Goal: Find specific page/section: Find specific page/section

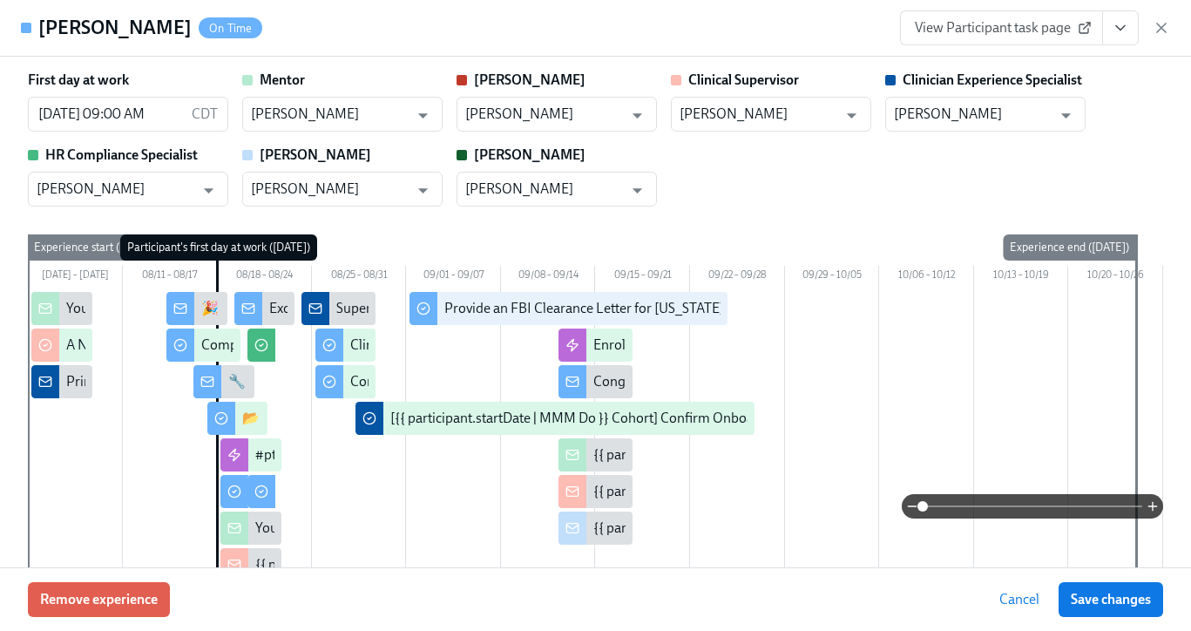
scroll to position [0, 9315]
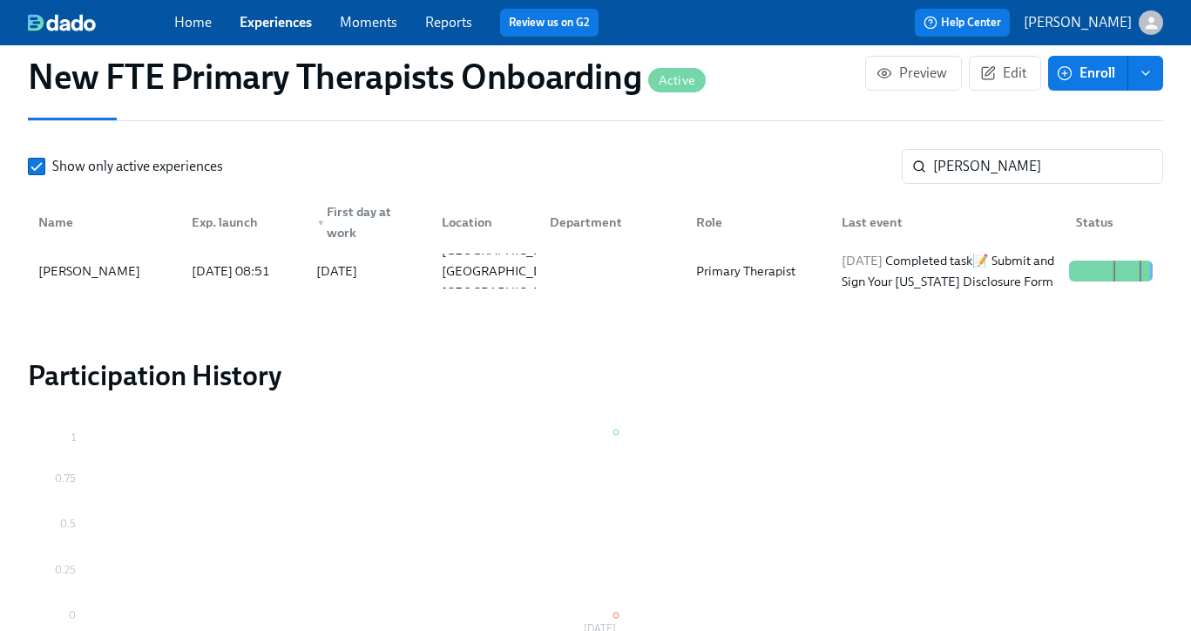
click at [280, 24] on link "Experiences" at bounding box center [276, 22] width 72 height 17
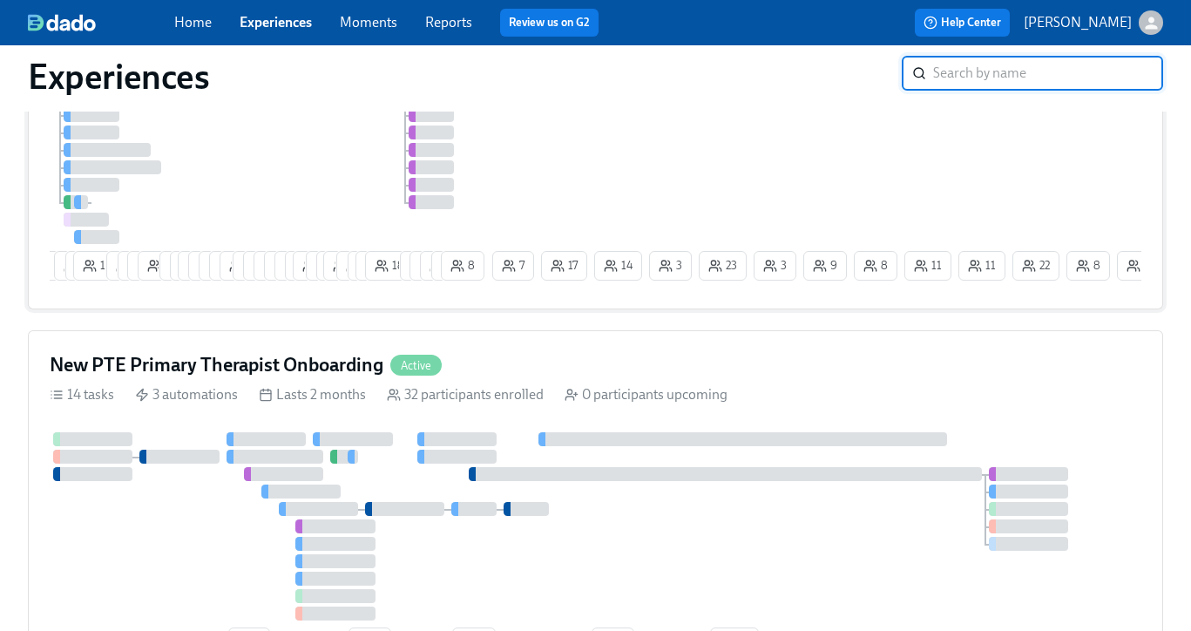
scroll to position [371, 0]
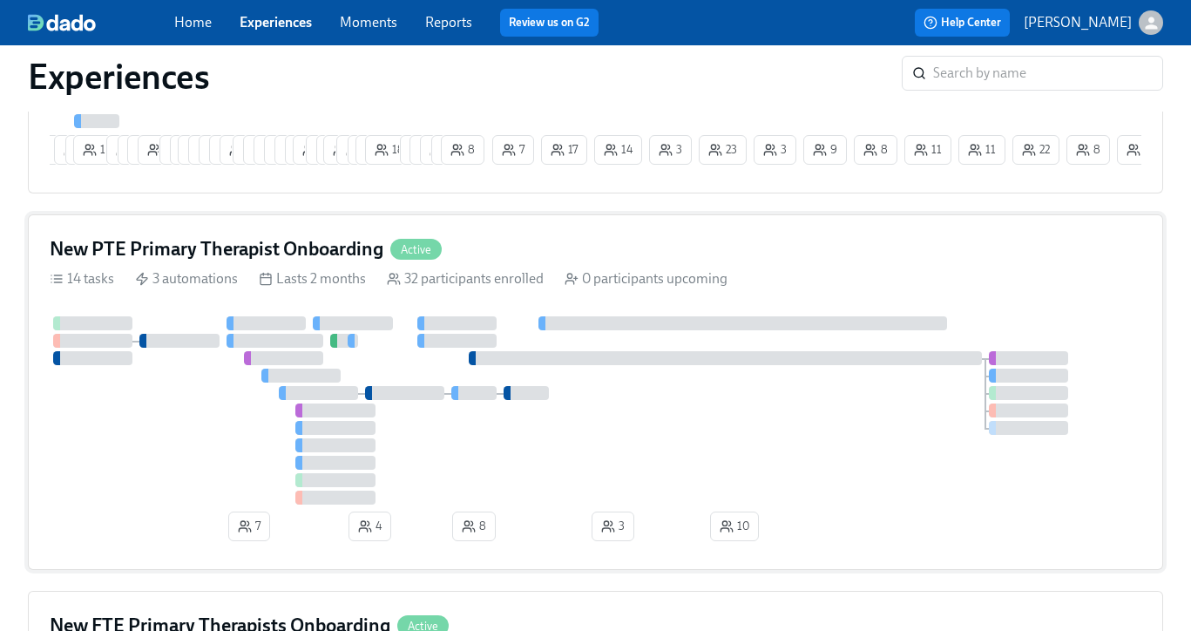
click at [277, 231] on div "New PTE Primary Therapist Onboarding Active 14 tasks 3 automations Lasts 2 mont…" at bounding box center [595, 392] width 1135 height 356
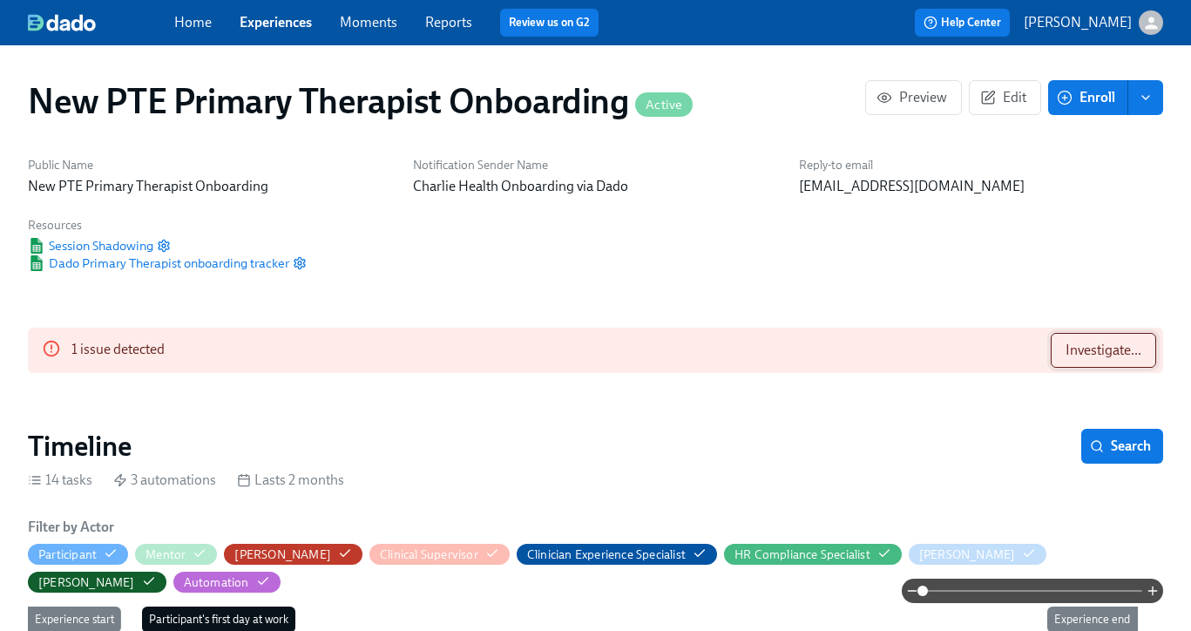
scroll to position [0, 7979]
click at [1110, 342] on span "Investigate..." at bounding box center [1104, 350] width 76 height 17
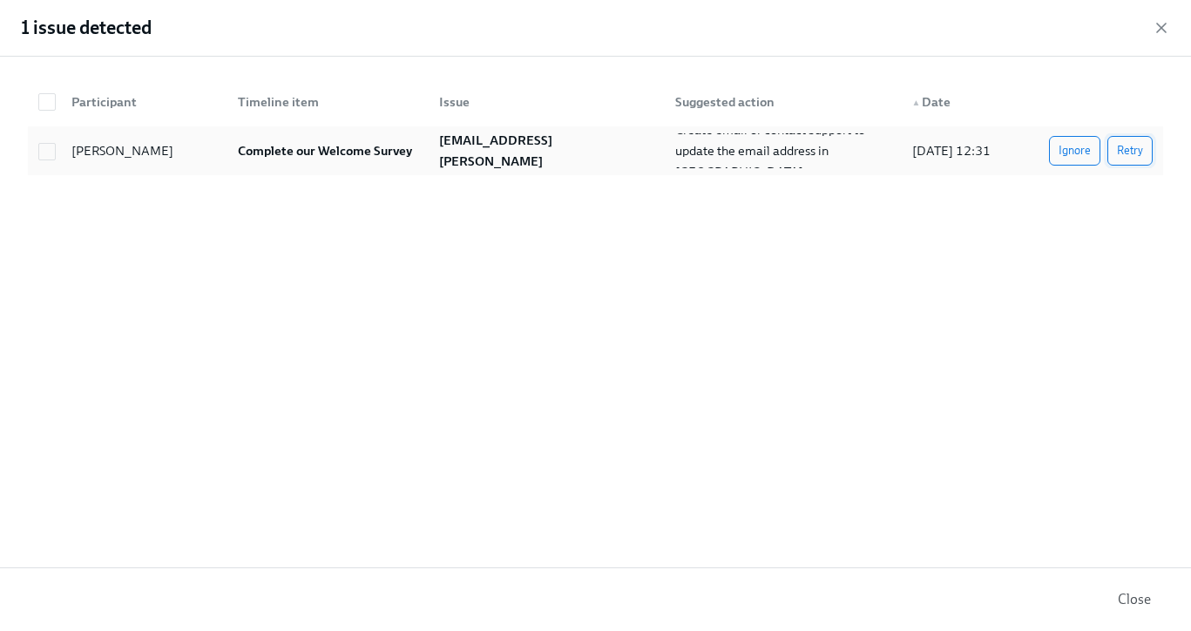
click at [1131, 152] on span "Retry" at bounding box center [1130, 150] width 26 height 17
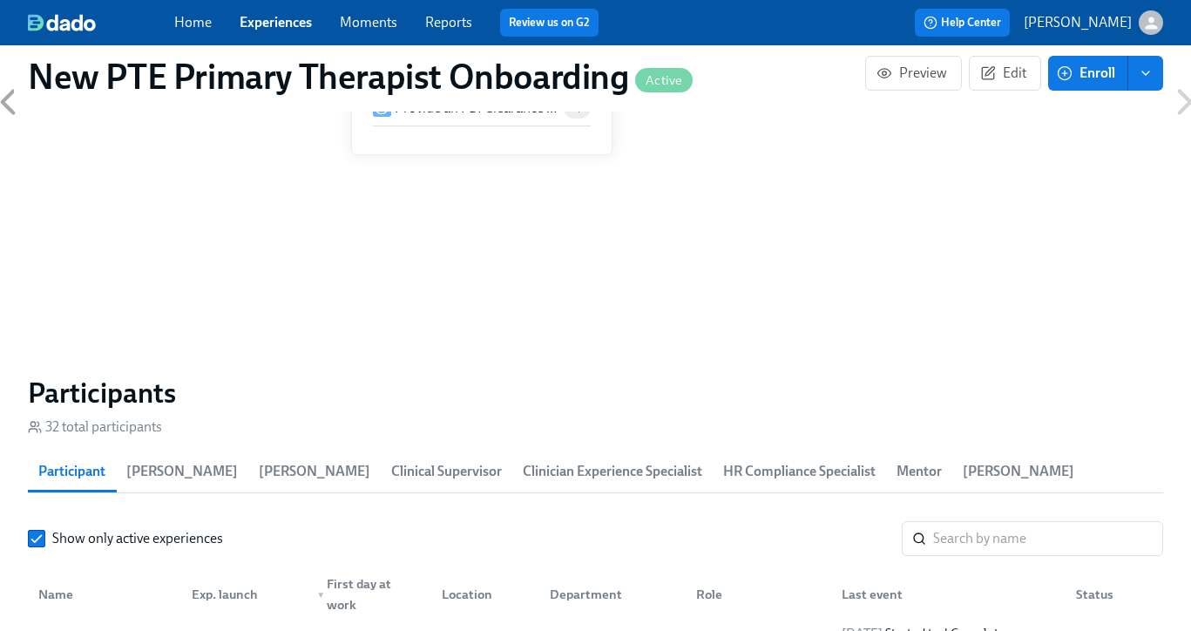
scroll to position [1477, 0]
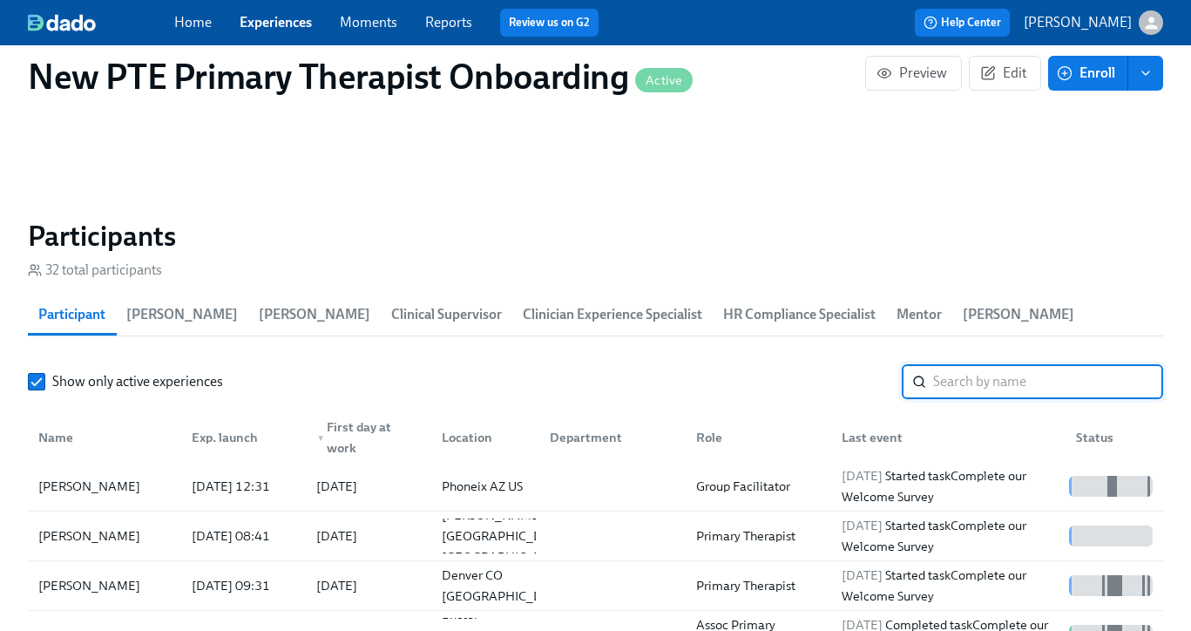
click at [985, 374] on input "search" at bounding box center [1048, 381] width 230 height 35
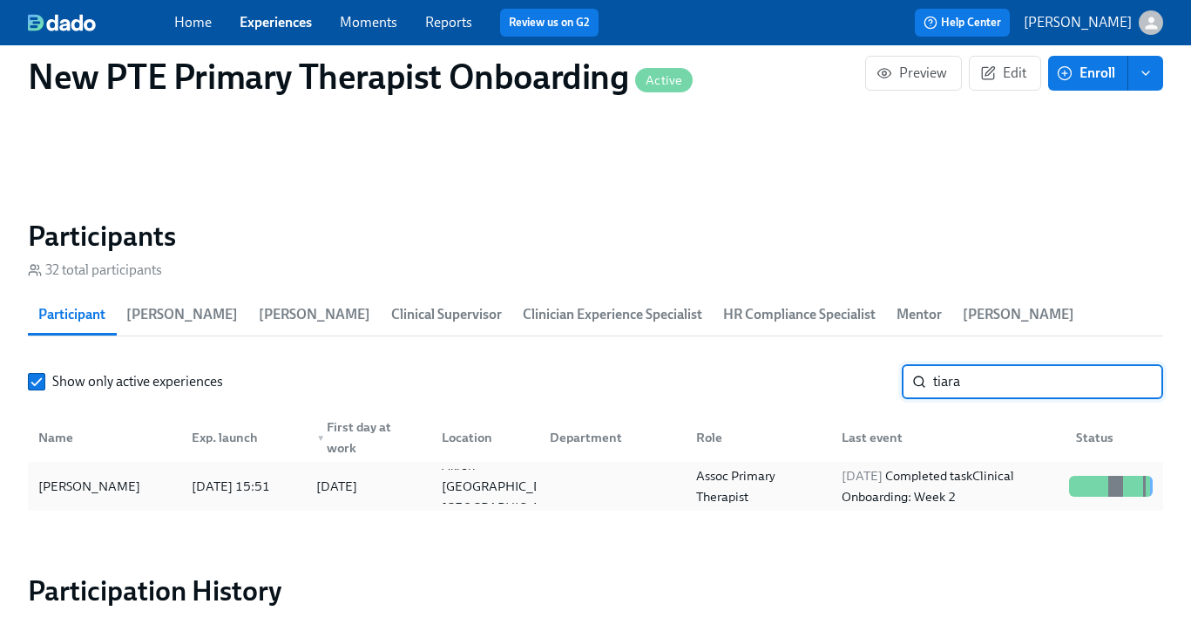
type input "tiara"
click at [54, 487] on div "[PERSON_NAME]" at bounding box center [89, 486] width 116 height 21
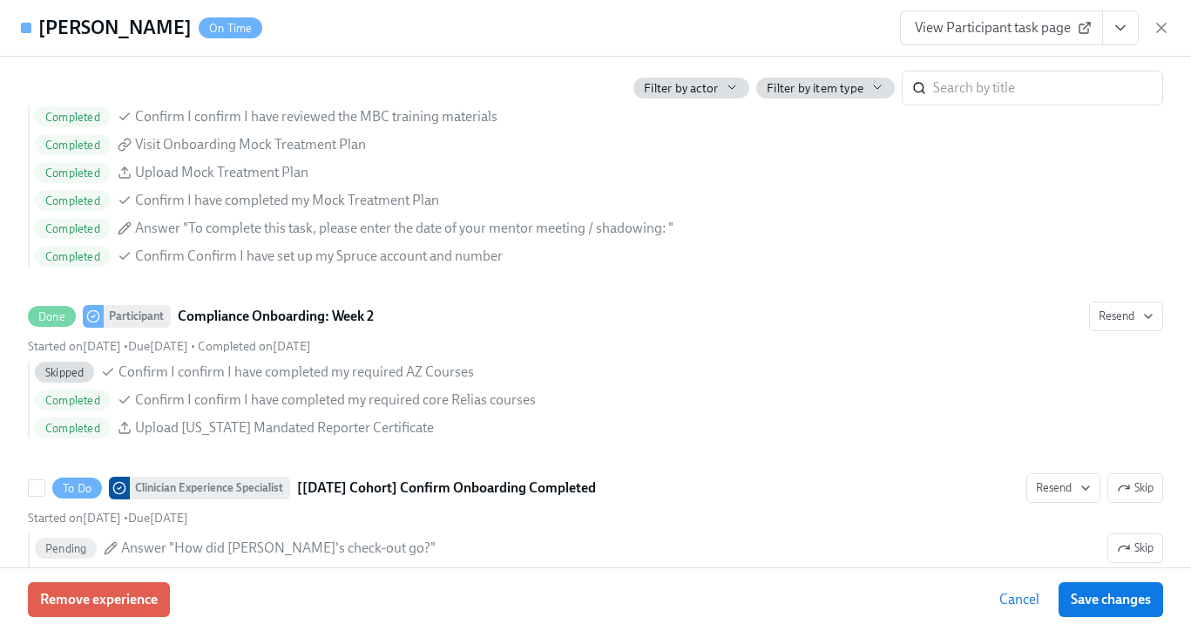
scroll to position [3671, 0]
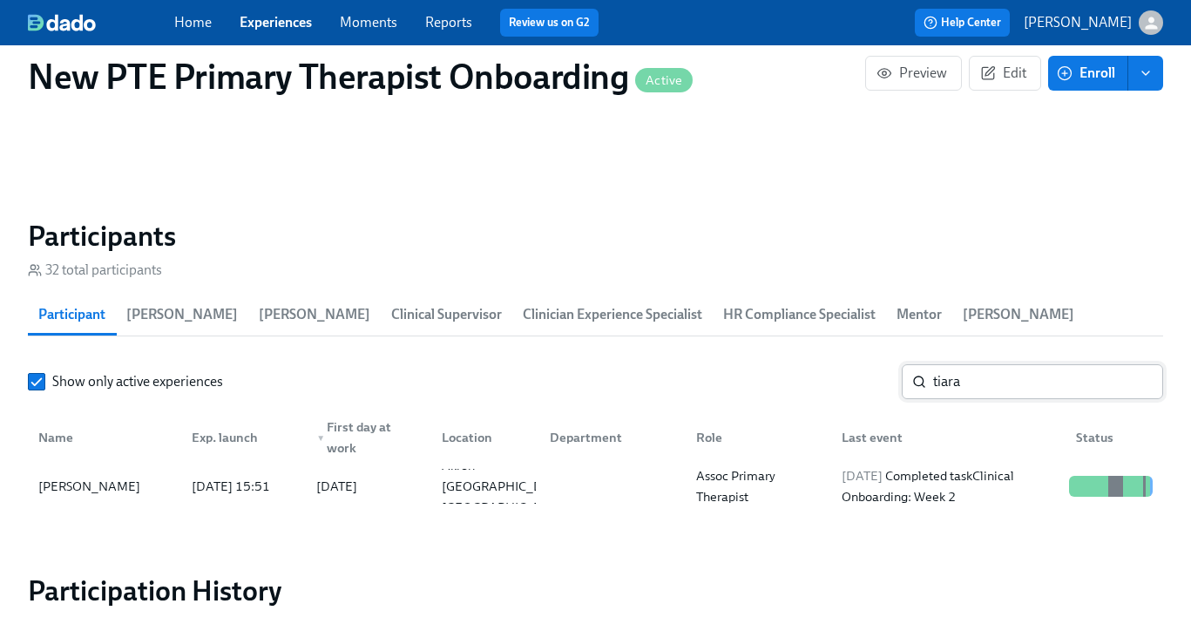
click at [993, 386] on input "tiara" at bounding box center [1048, 381] width 230 height 35
click at [278, 20] on link "Experiences" at bounding box center [276, 22] width 72 height 17
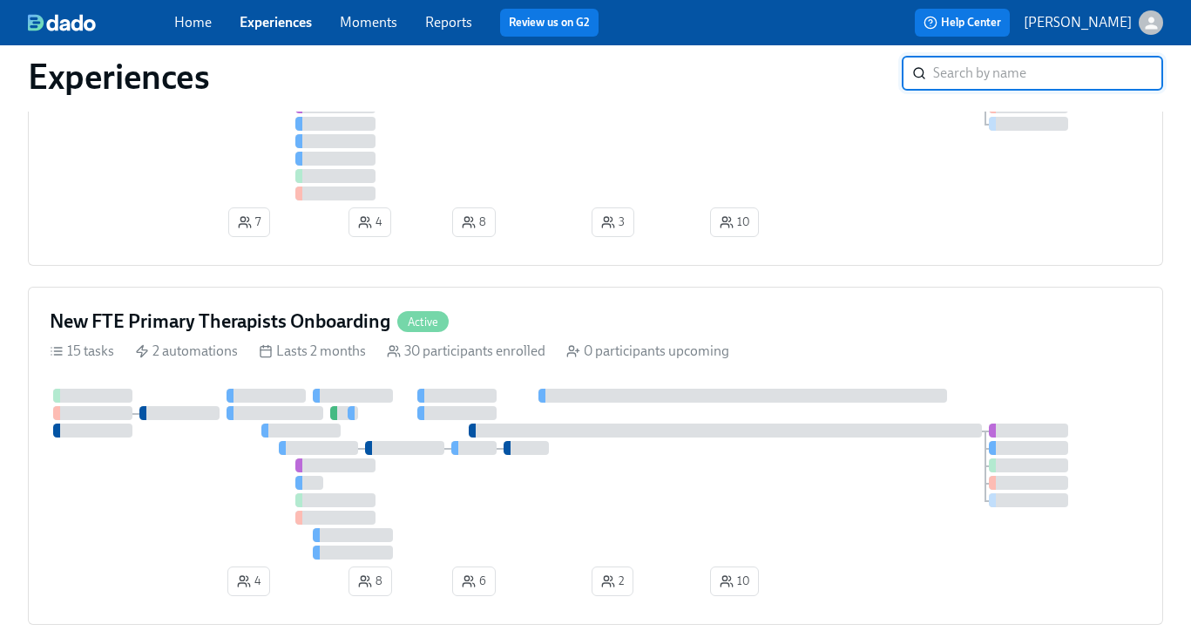
scroll to position [754, 0]
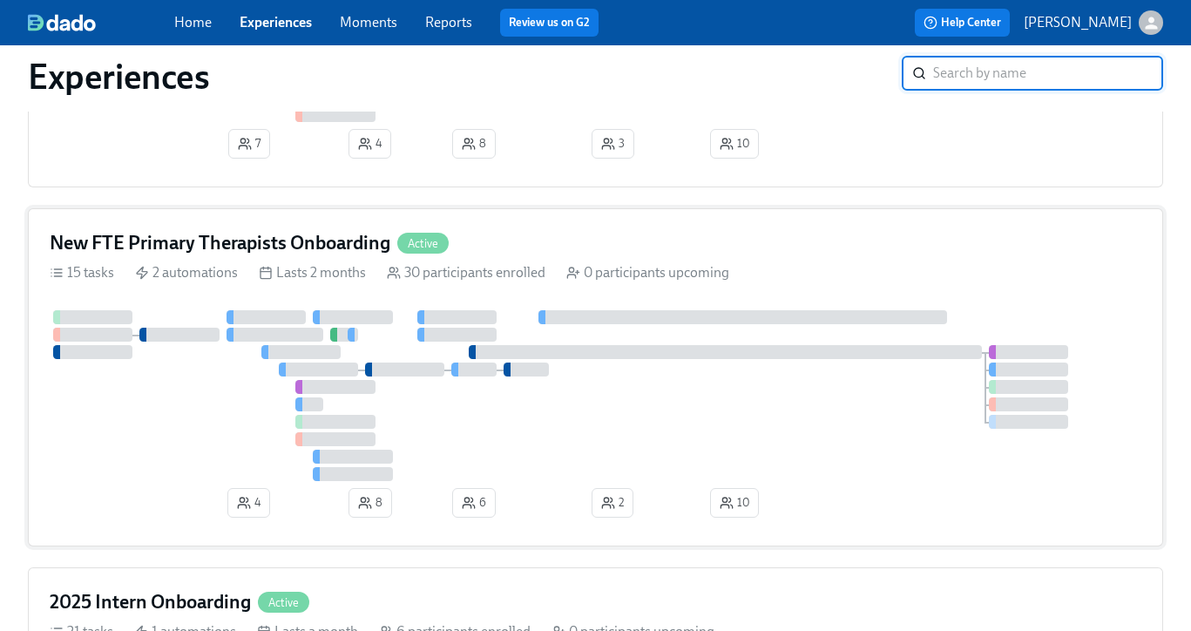
click at [318, 230] on div "New FTE Primary Therapists Onboarding Active 15 tasks 2 automations Lasts 2 mon…" at bounding box center [595, 377] width 1135 height 338
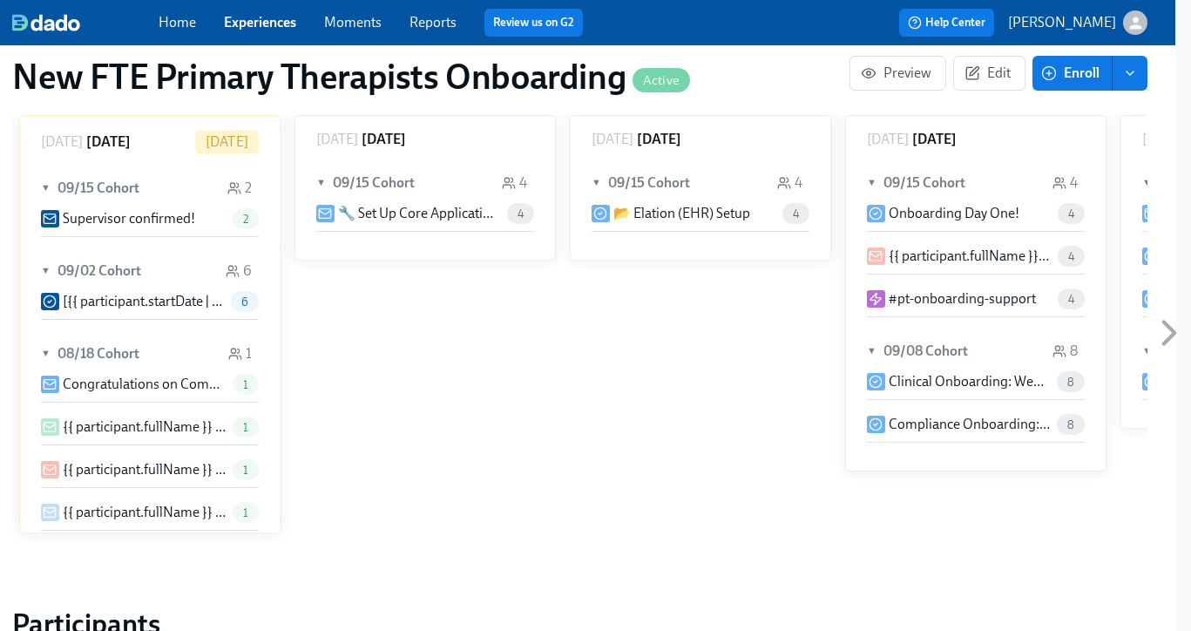
scroll to position [1467, 16]
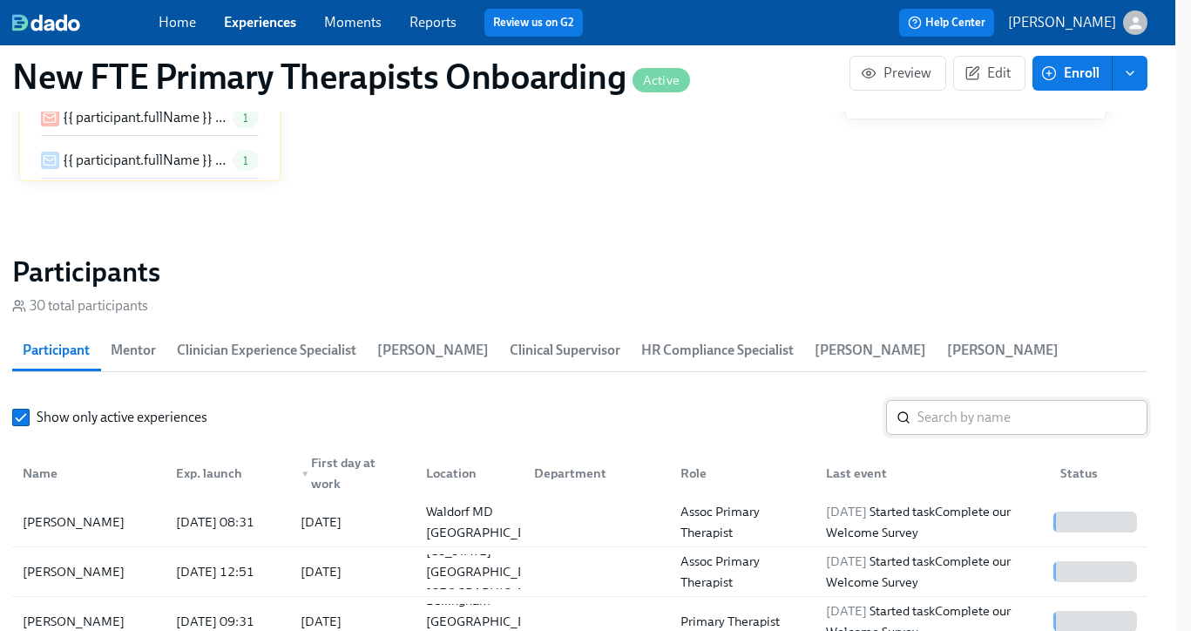
click at [974, 411] on input "search" at bounding box center [1033, 417] width 230 height 35
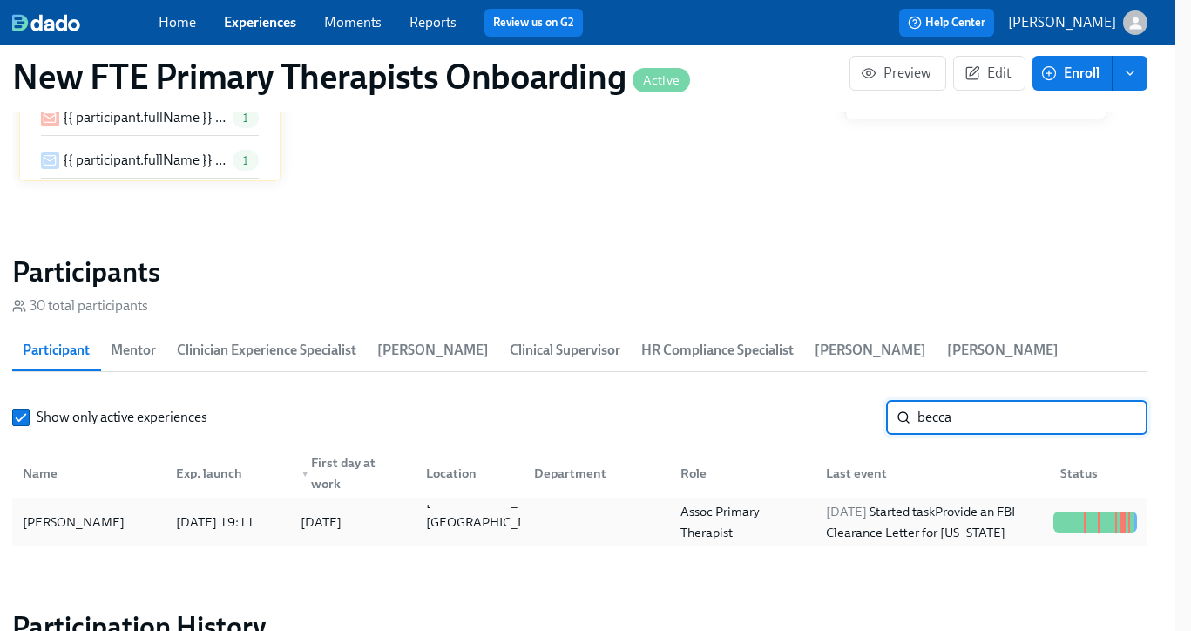
type input "becca"
click at [99, 517] on div "[PERSON_NAME]" at bounding box center [89, 522] width 146 height 35
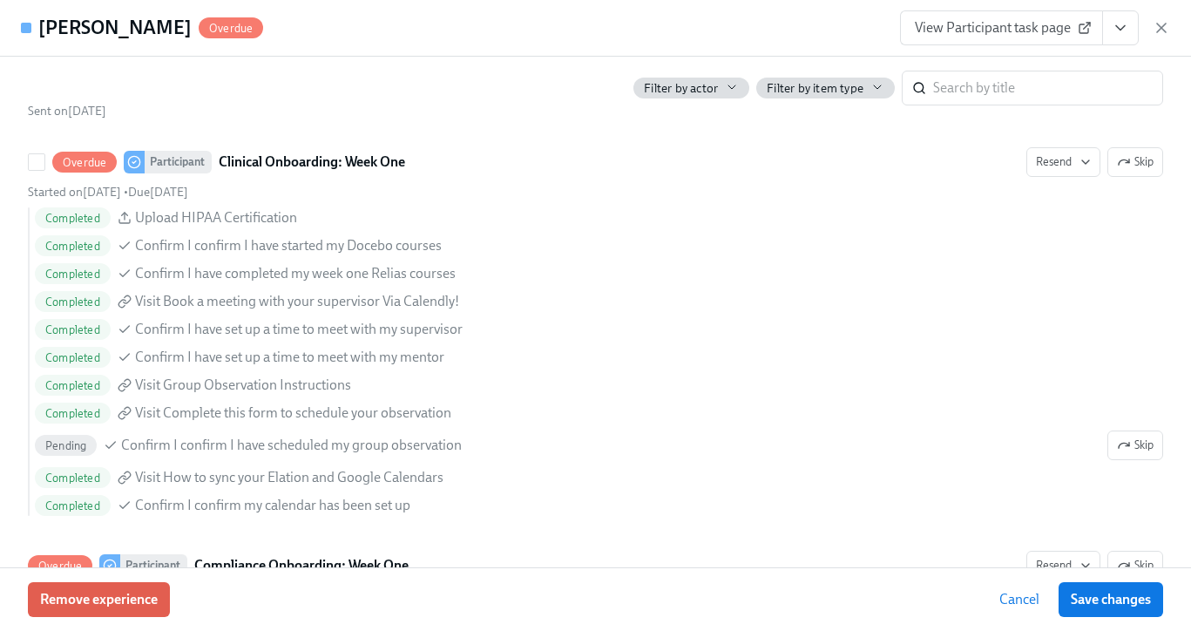
scroll to position [2464, 0]
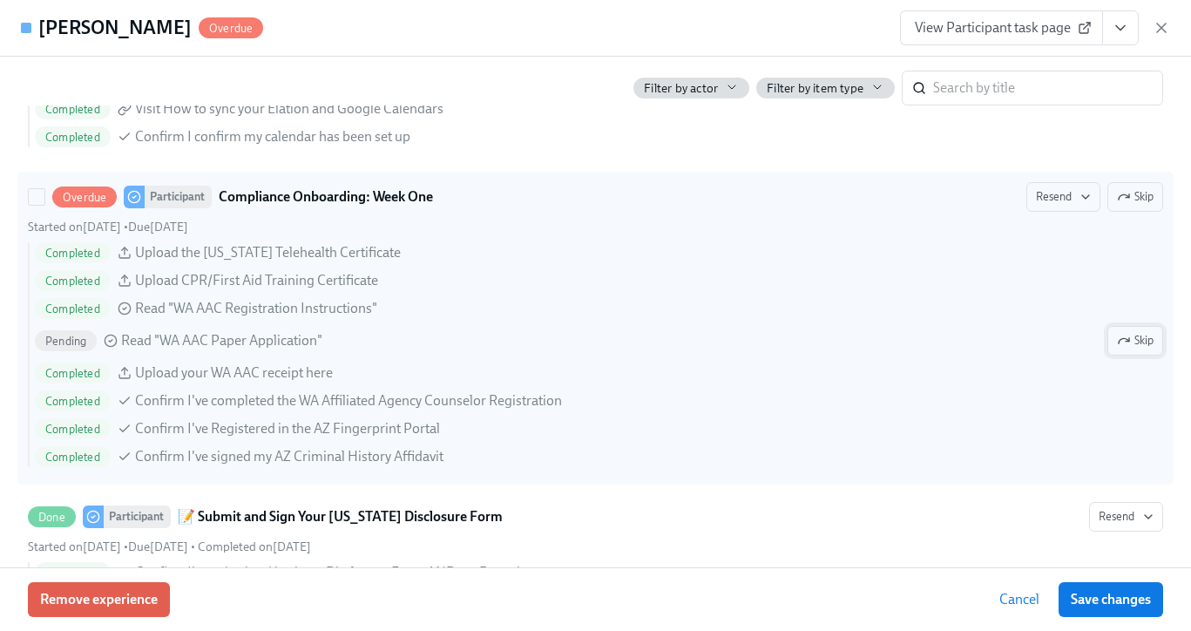
click at [1130, 336] on span "Skip" at bounding box center [1135, 340] width 37 height 17
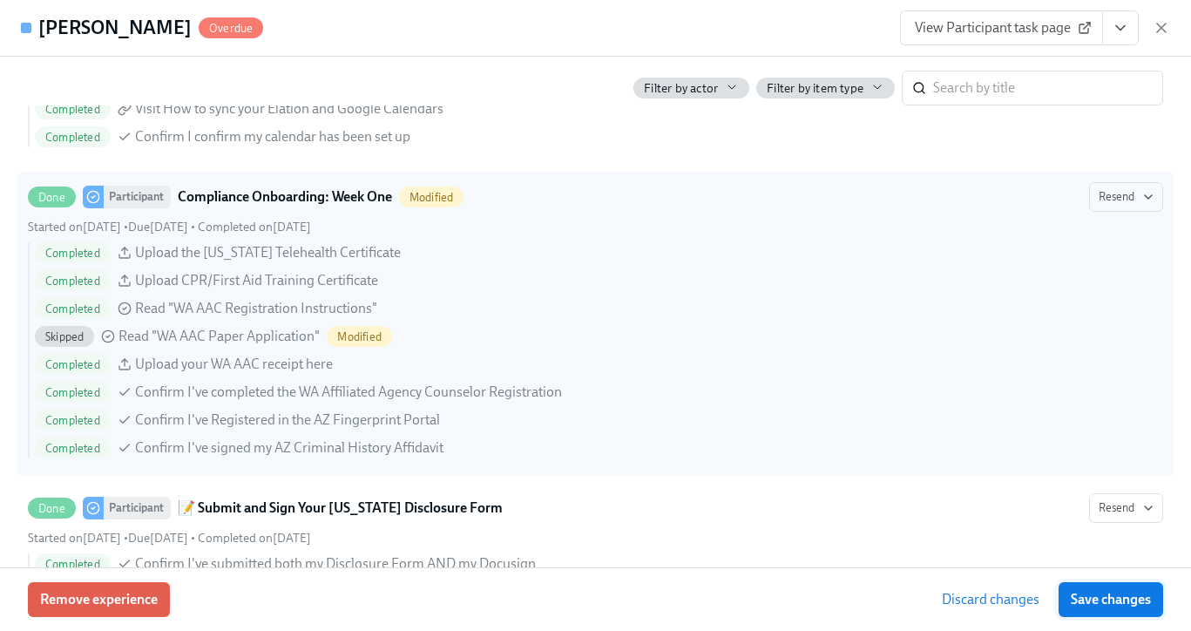
click at [1108, 593] on span "Save changes" at bounding box center [1111, 599] width 80 height 17
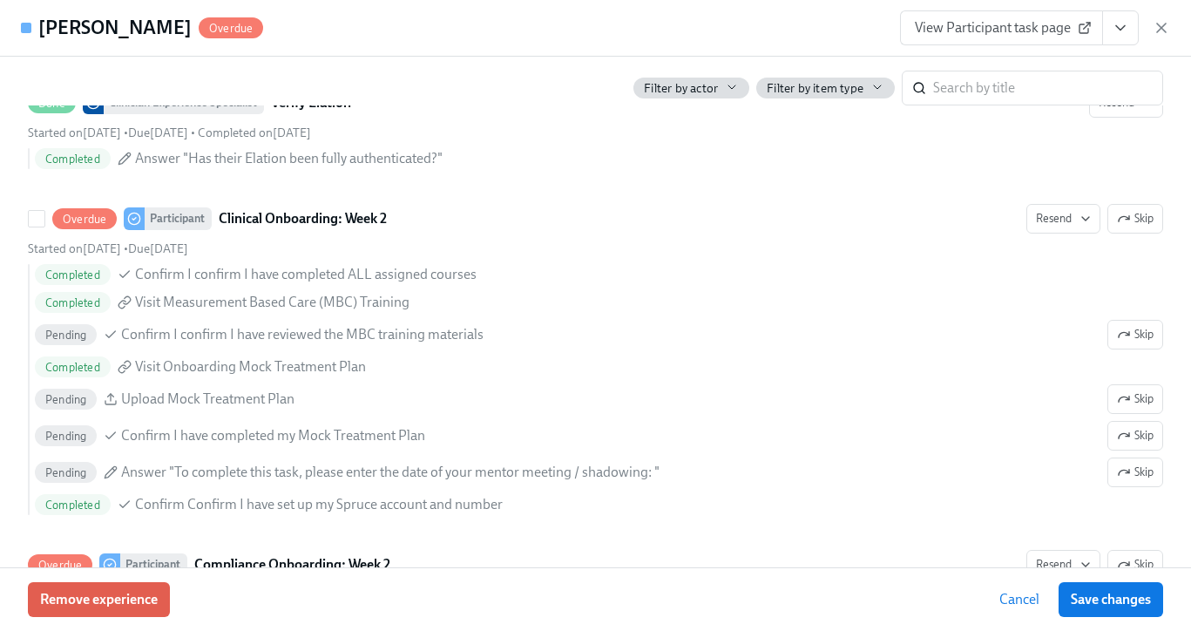
scroll to position [3128, 0]
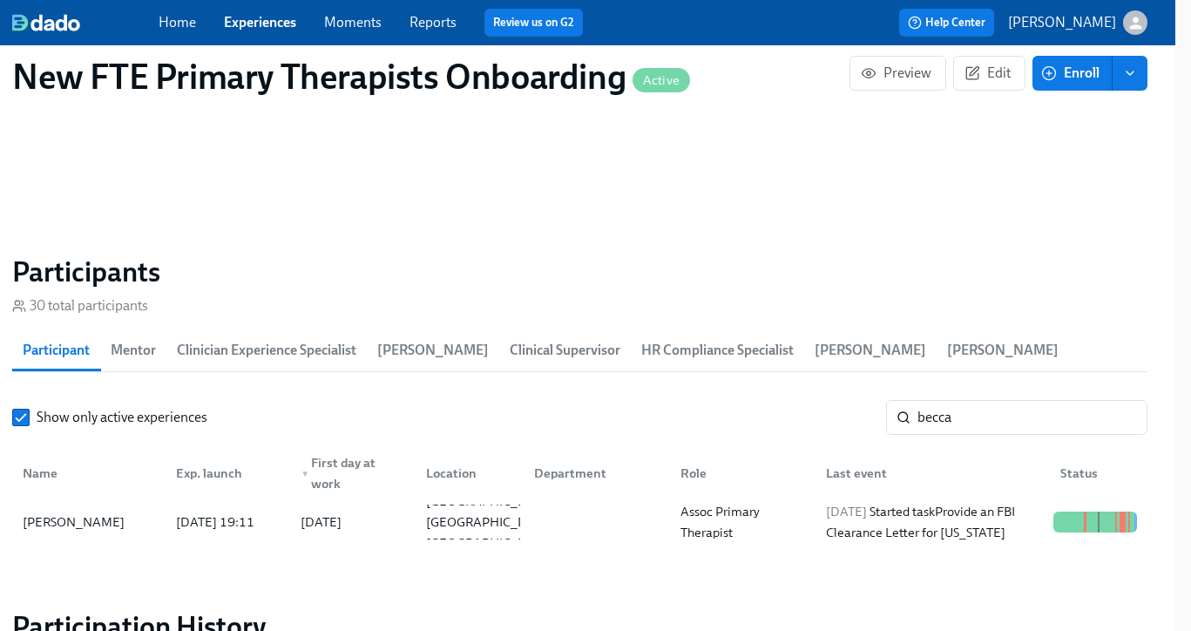
click at [246, 19] on link "Experiences" at bounding box center [260, 22] width 72 height 17
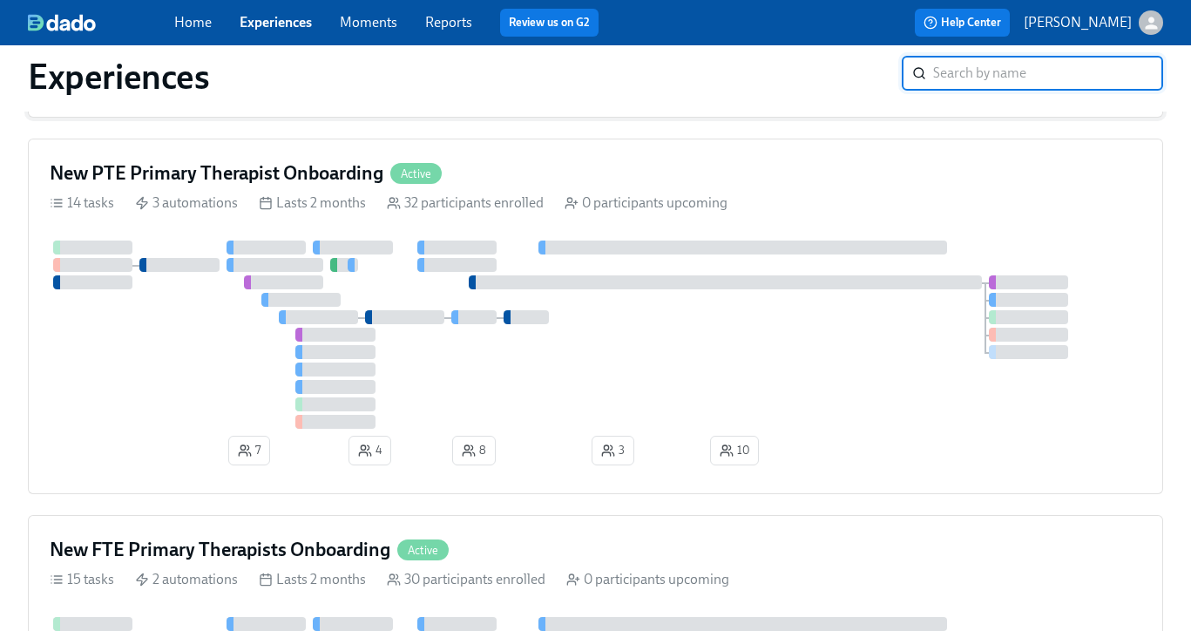
scroll to position [333, 0]
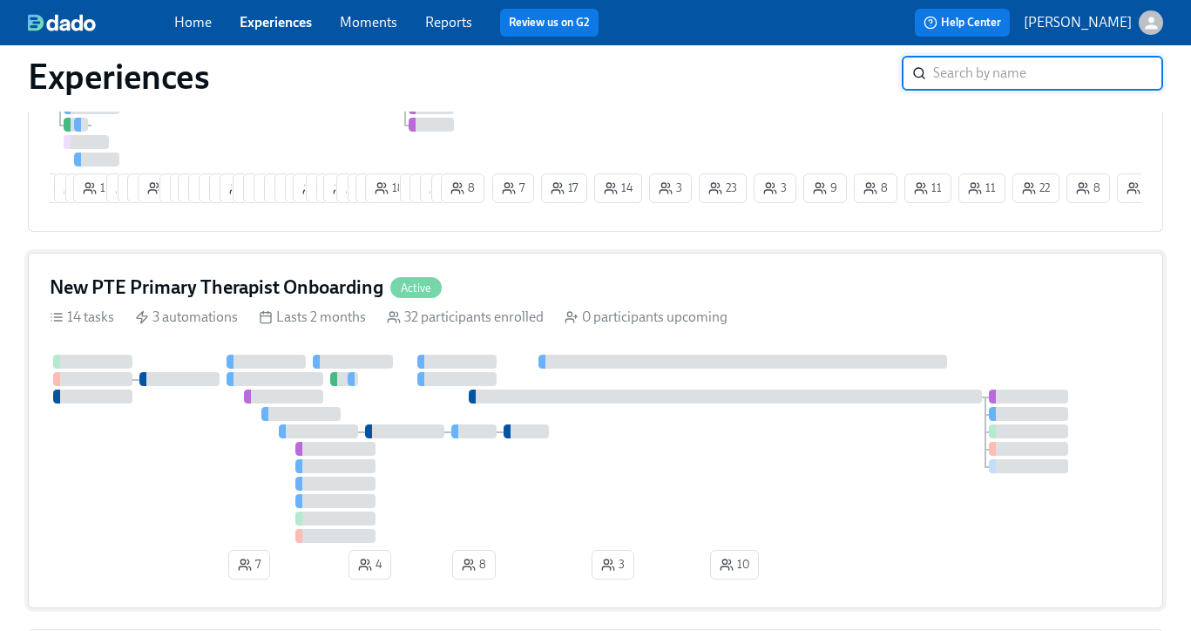
click at [329, 283] on h4 "New PTE Primary Therapist Onboarding" at bounding box center [217, 288] width 334 height 26
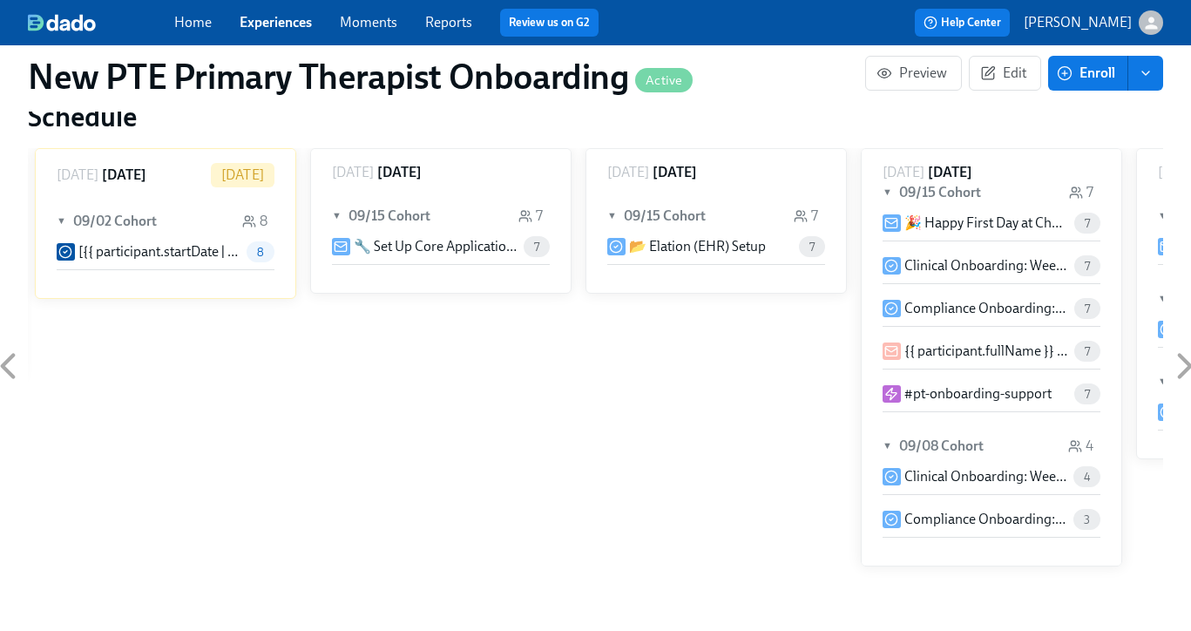
scroll to position [1382, 0]
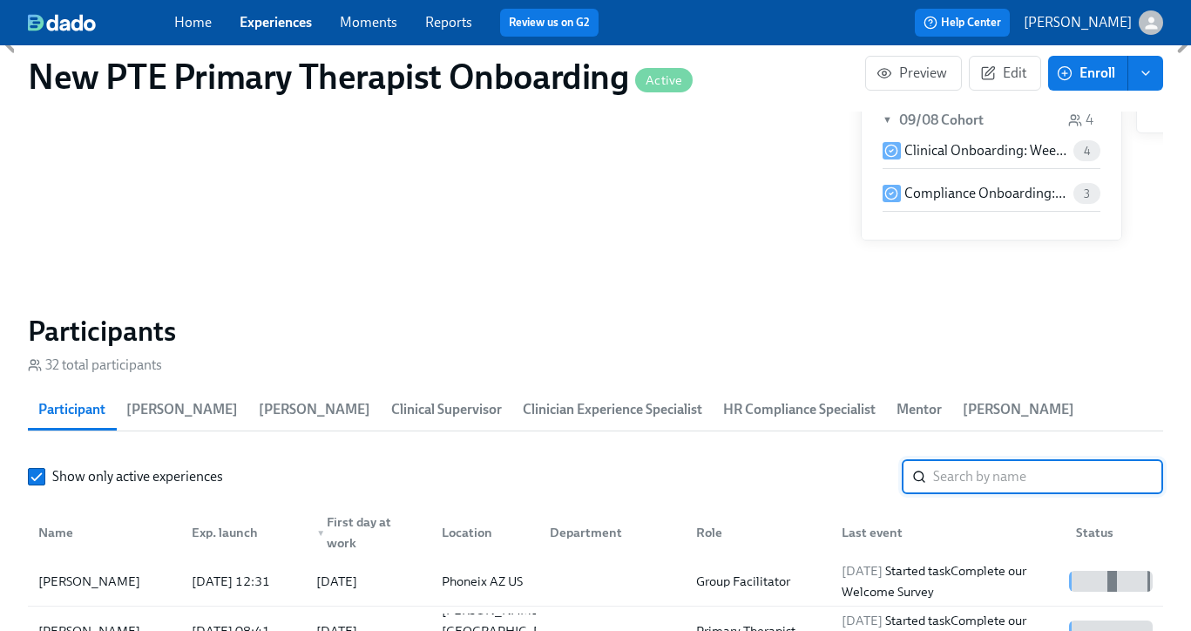
click at [1088, 488] on input "search" at bounding box center [1048, 476] width 230 height 35
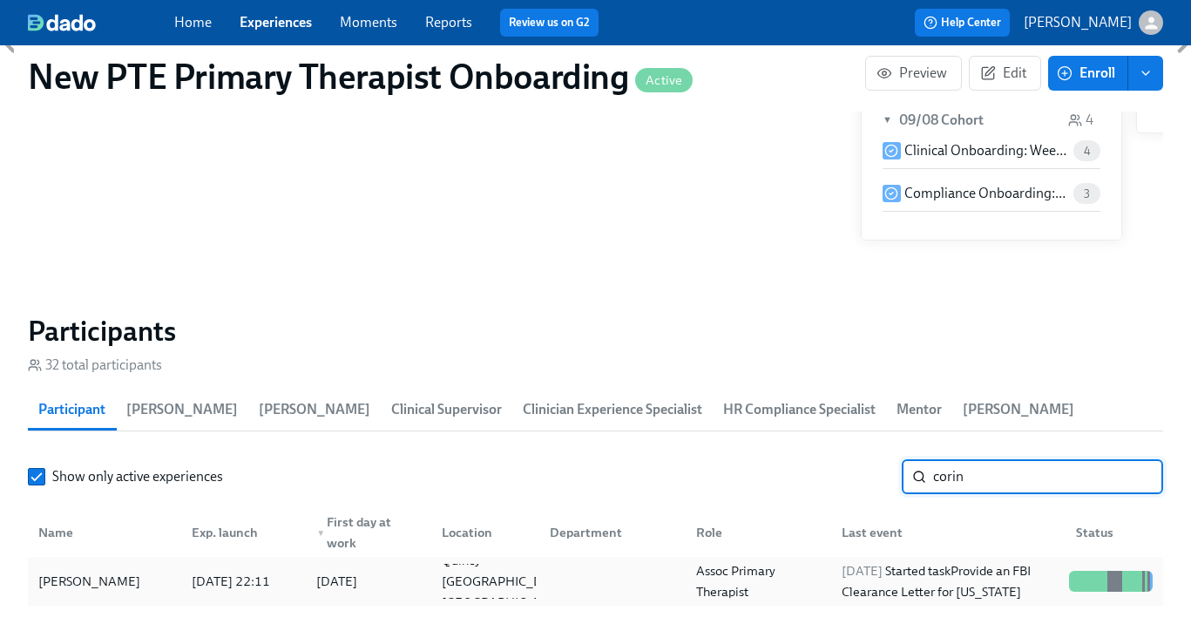
type input "corin"
click at [100, 582] on div "[PERSON_NAME]" at bounding box center [89, 581] width 116 height 21
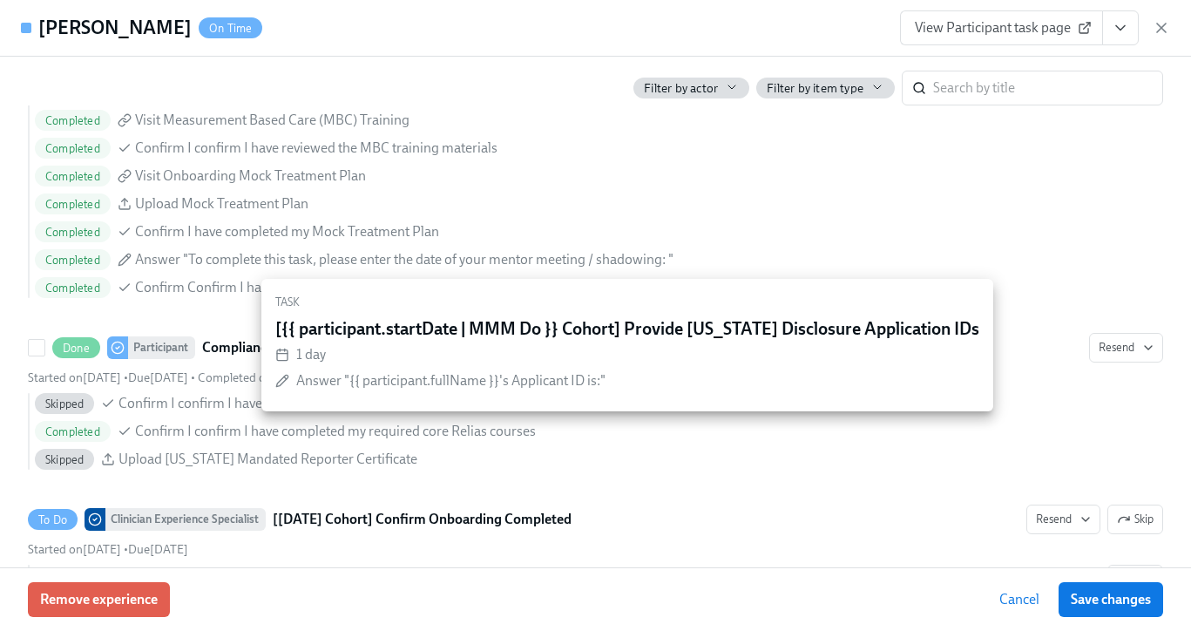
scroll to position [3156, 0]
